Goal: Task Accomplishment & Management: Use online tool/utility

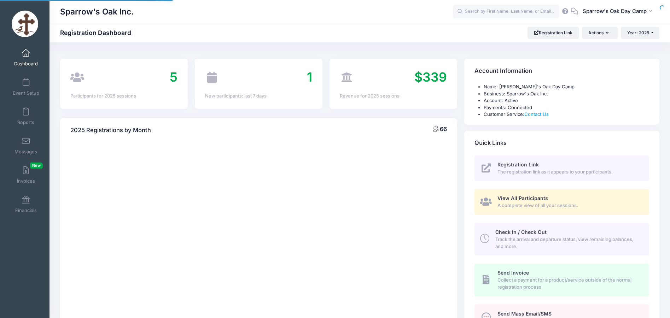
select select
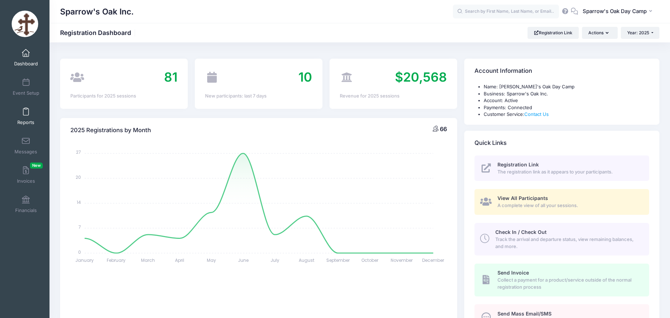
click at [22, 118] on link "Reports" at bounding box center [26, 116] width 34 height 25
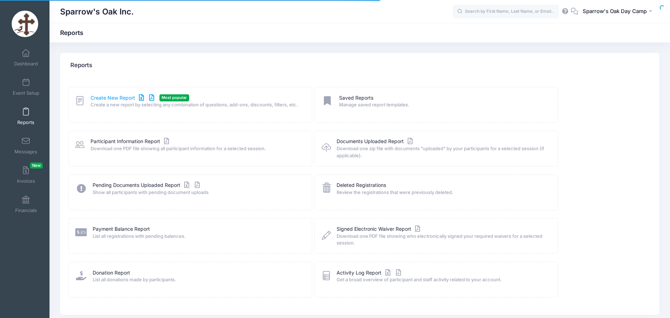
click at [115, 99] on link "Create New Report" at bounding box center [124, 97] width 66 height 7
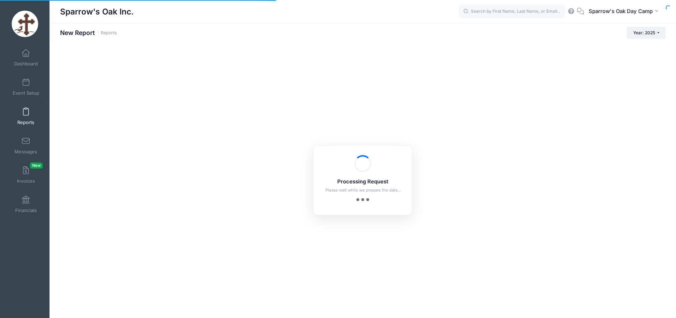
checkbox input "true"
